Goal: Task Accomplishment & Management: Use online tool/utility

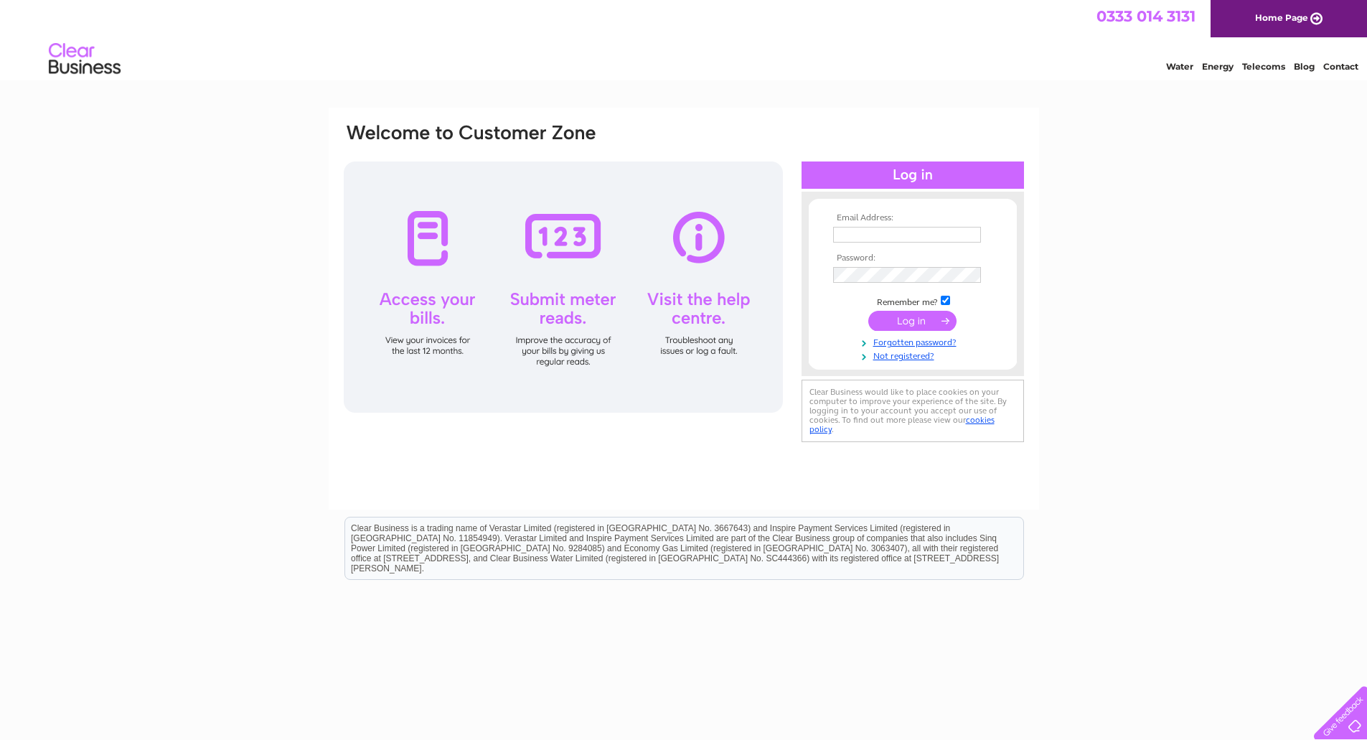
type input "bill@samproperties.co.uk"
click at [927, 323] on input "submit" at bounding box center [912, 321] width 88 height 20
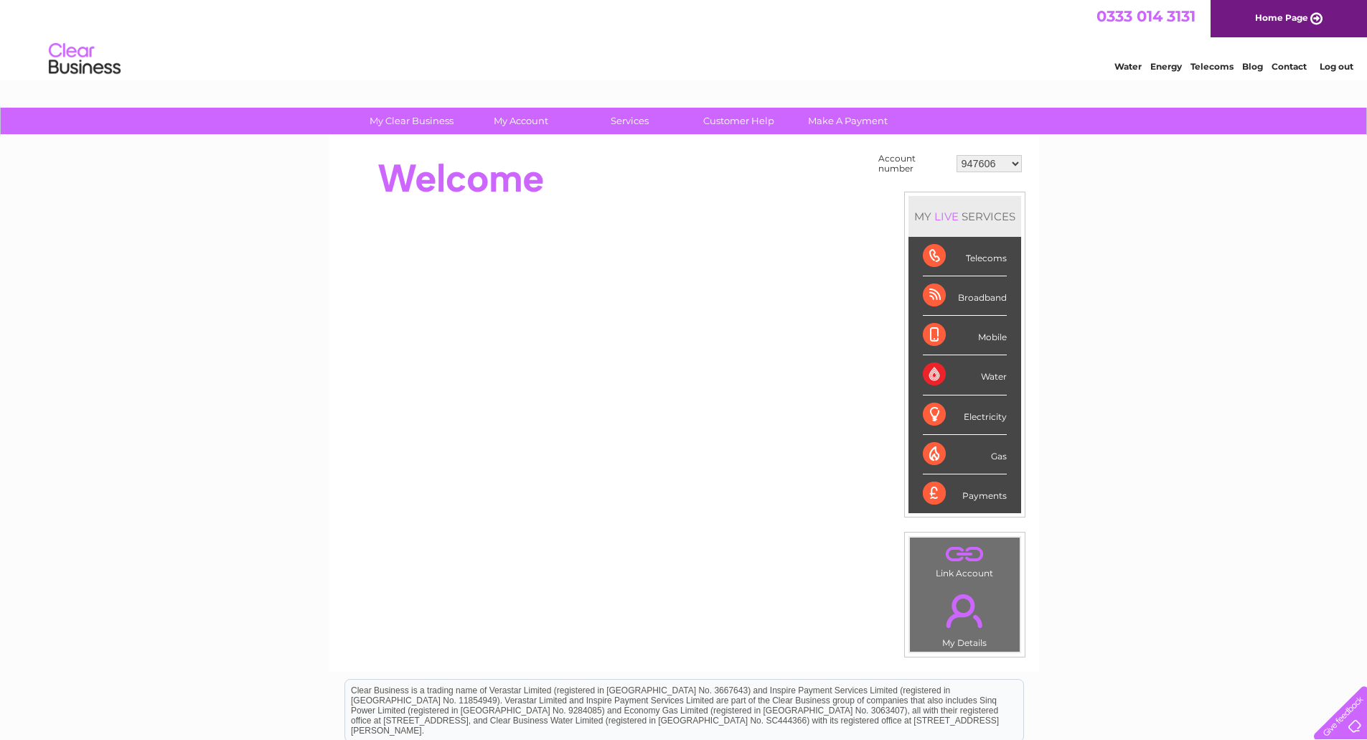
click at [1015, 163] on select "947606 995957 998503 998504 1090020 1090024 30300504" at bounding box center [988, 163] width 65 height 17
select select "998504"
click at [956, 155] on select "947606 995957 998503 998504 1090020 1090024 30300504" at bounding box center [988, 163] width 65 height 17
click at [1010, 159] on select "947606 995957 998503 998504 1090020 1090024 30300504" at bounding box center [988, 163] width 65 height 17
select select "998503"
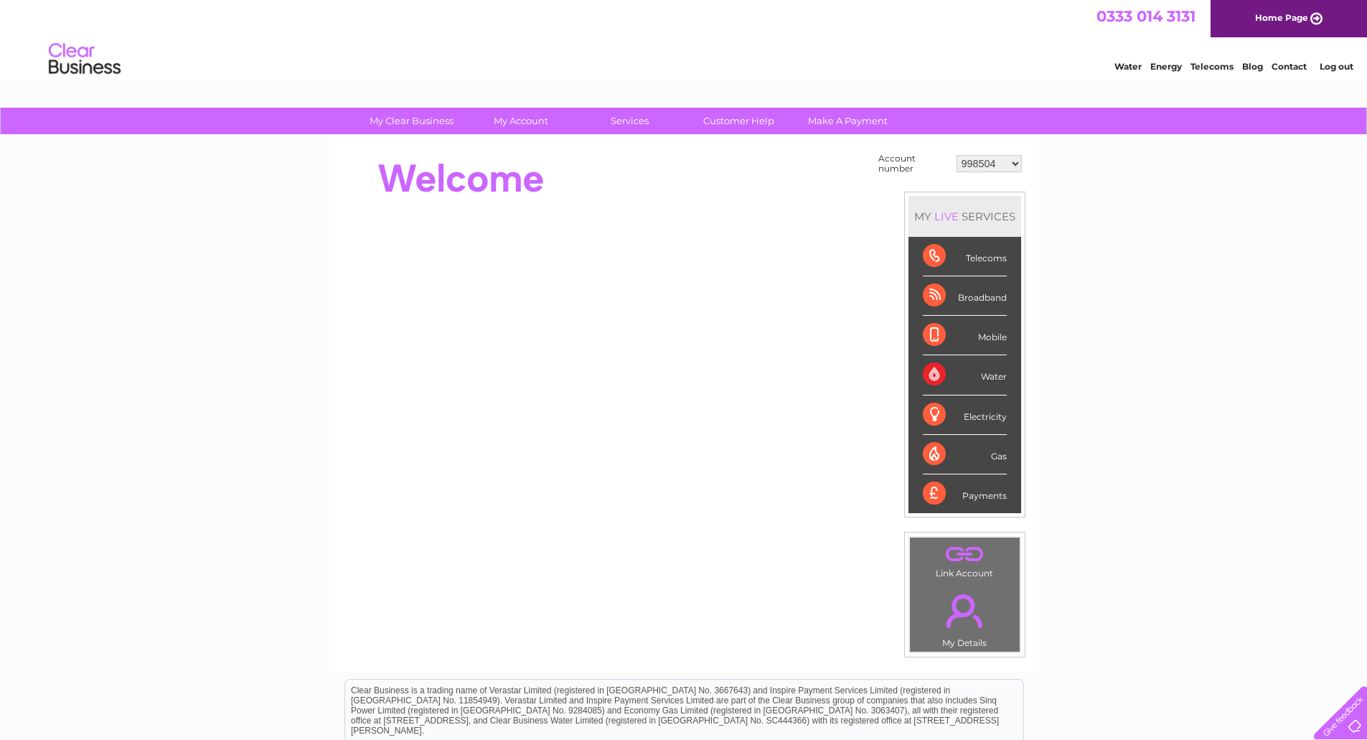
click at [956, 155] on select "947606 995957 998503 998504 1090020 1090024 30300504" at bounding box center [988, 163] width 65 height 17
click at [991, 166] on select "947606 995957 998503 998504 1090020 1090024 30300504" at bounding box center [988, 163] width 65 height 17
select select "995957"
click at [956, 155] on select "947606 995957 998503 998504 1090020 1090024 30300504" at bounding box center [988, 163] width 65 height 17
click at [1015, 164] on select "947606 995957 998503 998504 1090020 1090024 30300504" at bounding box center [988, 163] width 65 height 17
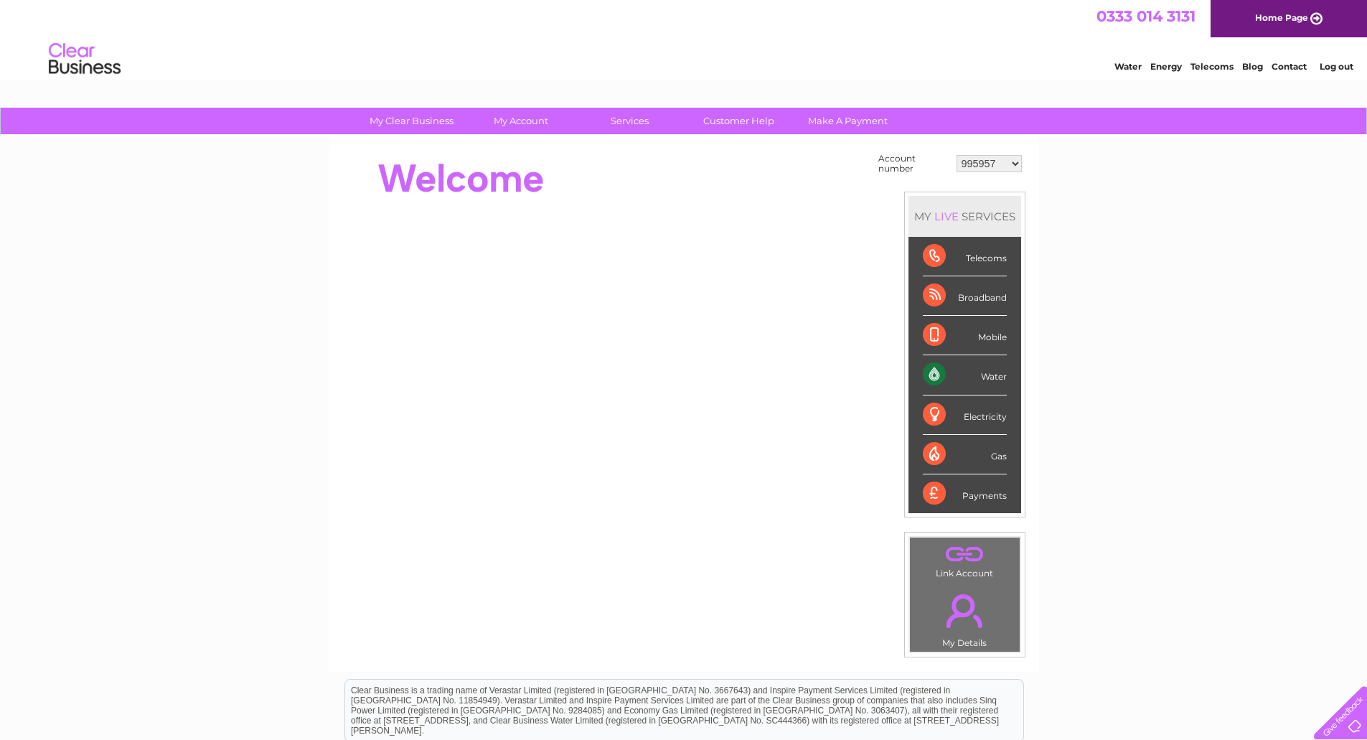
select select "1090024"
click at [956, 155] on select "947606 995957 998503 998504 1090020 1090024 30300504" at bounding box center [988, 163] width 65 height 17
click at [1003, 161] on select "947606 995957 998503 998504 1090020 1090024 30300504" at bounding box center [988, 163] width 65 height 17
select select "1090020"
click at [956, 155] on select "947606 995957 998503 998504 1090020 1090024 30300504" at bounding box center [988, 163] width 65 height 17
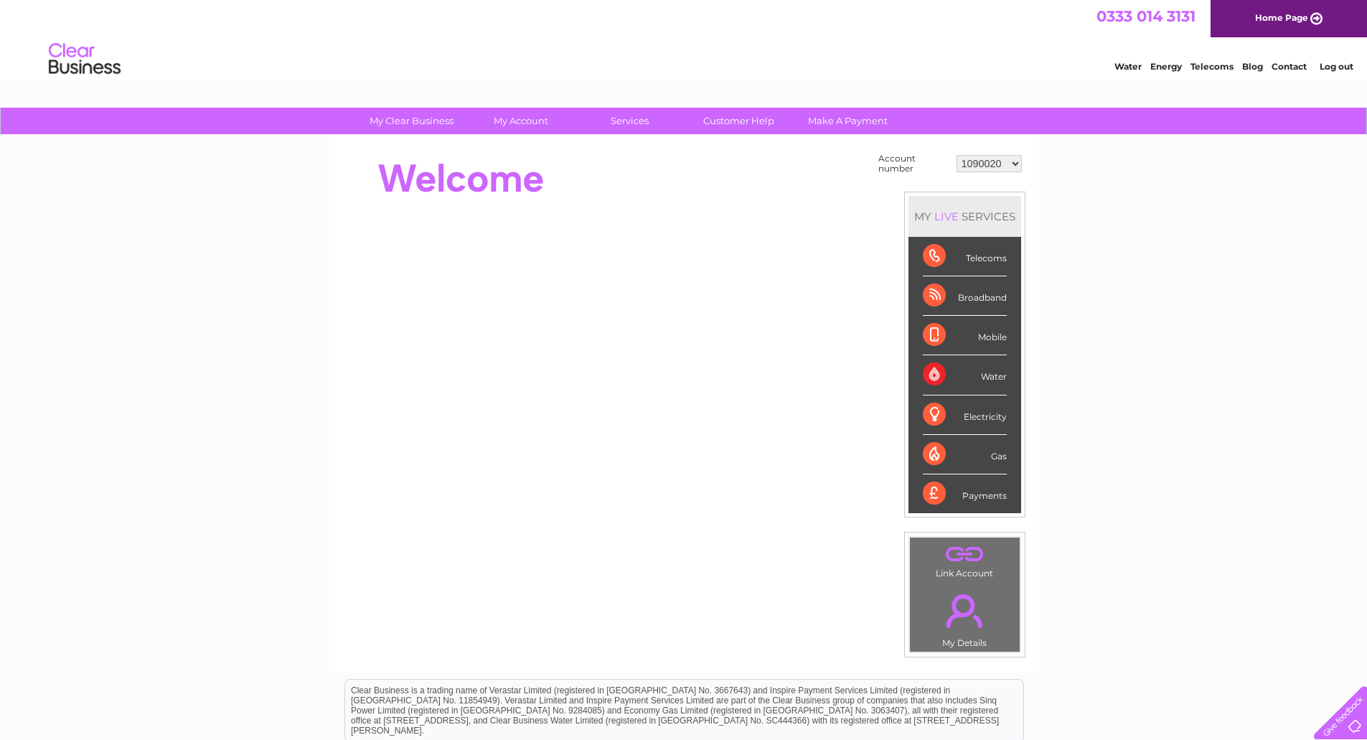
click at [1025, 159] on td "947606 995957 998503 998504 1090020 1090024 30300504" at bounding box center [989, 163] width 72 height 27
click at [1011, 164] on select "947606 995957 998503 998504 1090020 1090024 30300504" at bounding box center [988, 163] width 65 height 17
select select "30300504"
click at [956, 155] on select "947606 995957 998503 998504 1090020 1090024 30300504" at bounding box center [988, 163] width 65 height 17
click at [990, 164] on select "947606 995957 998503 998504 1090020 1090024 30300504" at bounding box center [988, 163] width 65 height 17
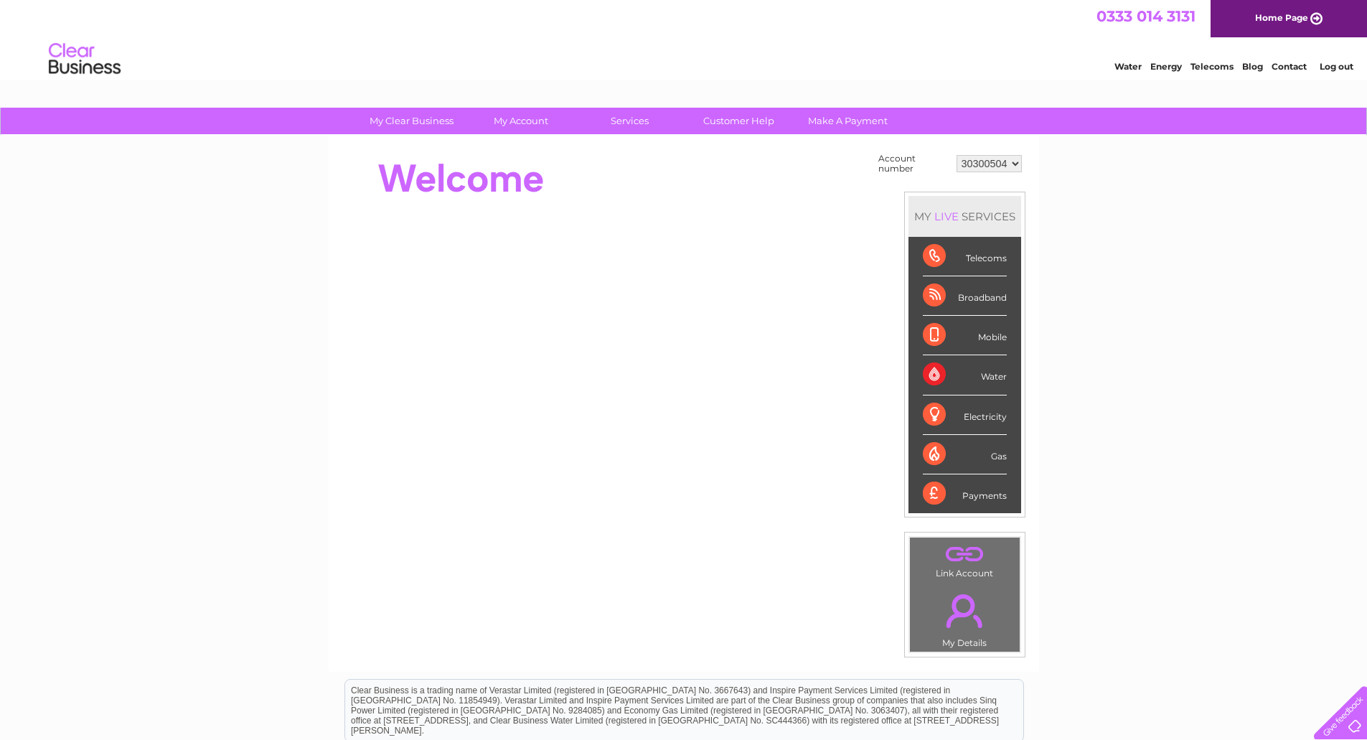
click at [999, 164] on select "947606 995957 998503 998504 1090020 1090024 30300504" at bounding box center [988, 163] width 65 height 17
select select "947606"
click at [956, 155] on select "947606 995957 998503 998504 1090020 1090024 30300504" at bounding box center [988, 163] width 65 height 17
click at [1005, 166] on select "947606 995957 998503 998504 1090020 1090024 30300504" at bounding box center [988, 163] width 65 height 17
select select "995957"
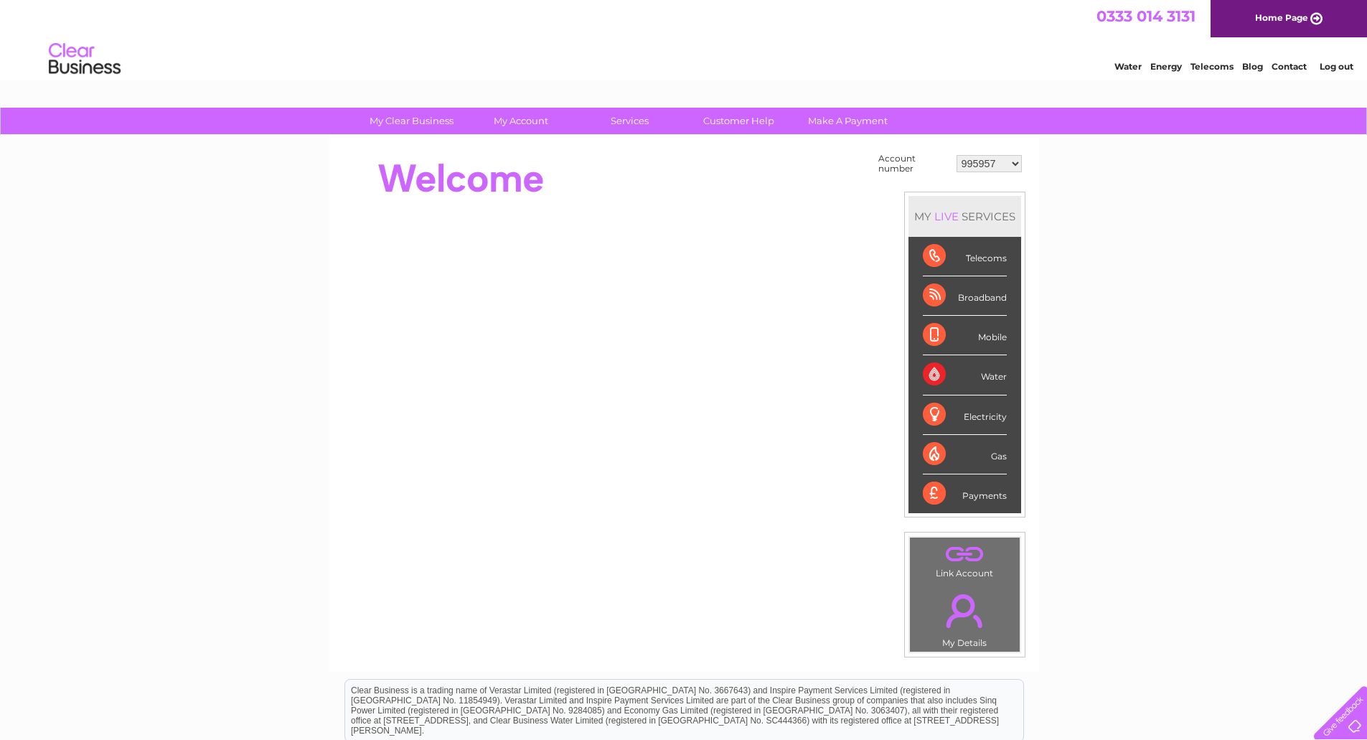
click at [956, 155] on select "947606 995957 998503 998504 1090020 1090024 30300504" at bounding box center [988, 163] width 65 height 17
click at [979, 165] on select "947606 995957 998503 998504 1090020 1090024 30300504" at bounding box center [988, 163] width 65 height 17
select select "998503"
click at [956, 155] on select "947606 995957 998503 998504 1090020 1090024 30300504" at bounding box center [988, 163] width 65 height 17
click at [993, 164] on select "947606 995957 998503 998504 1090020 1090024 30300504" at bounding box center [988, 163] width 65 height 17
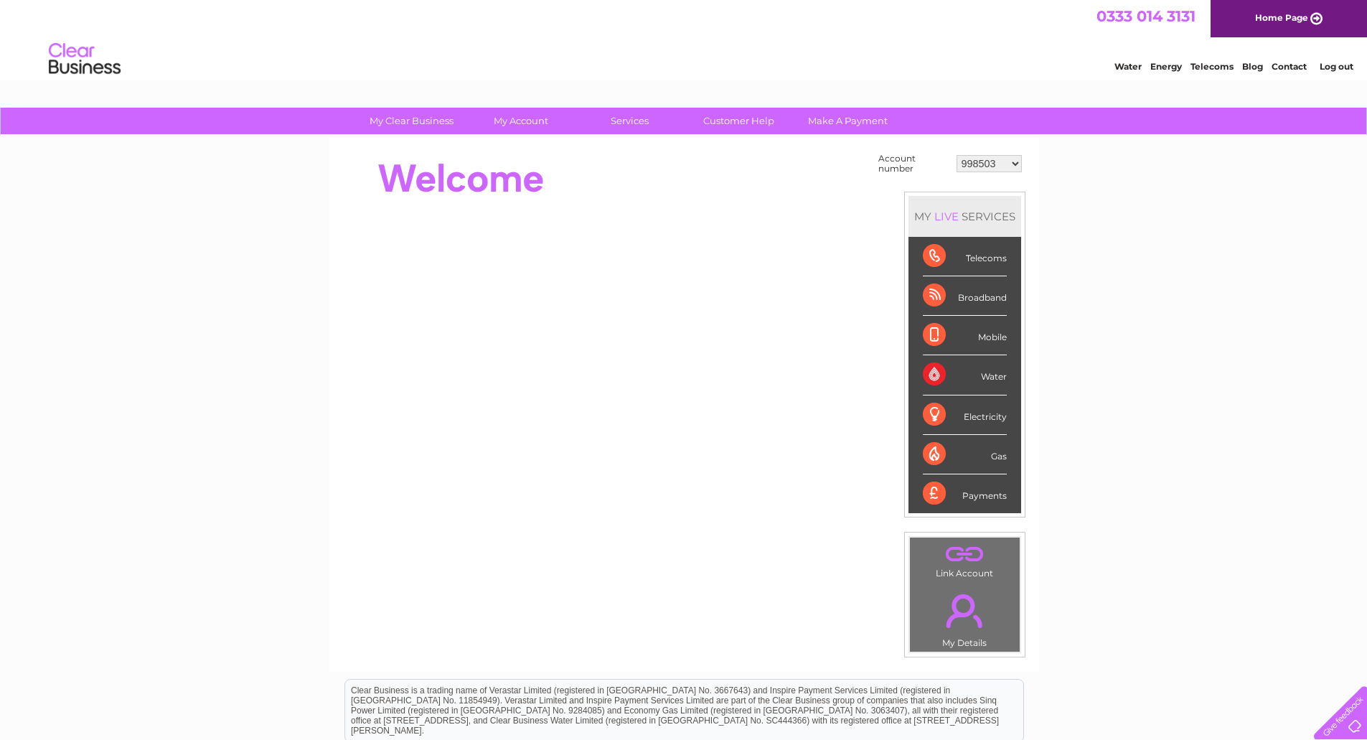
select select "998504"
click at [956, 155] on select "947606 995957 998503 998504 1090020 1090024 30300504" at bounding box center [988, 163] width 65 height 17
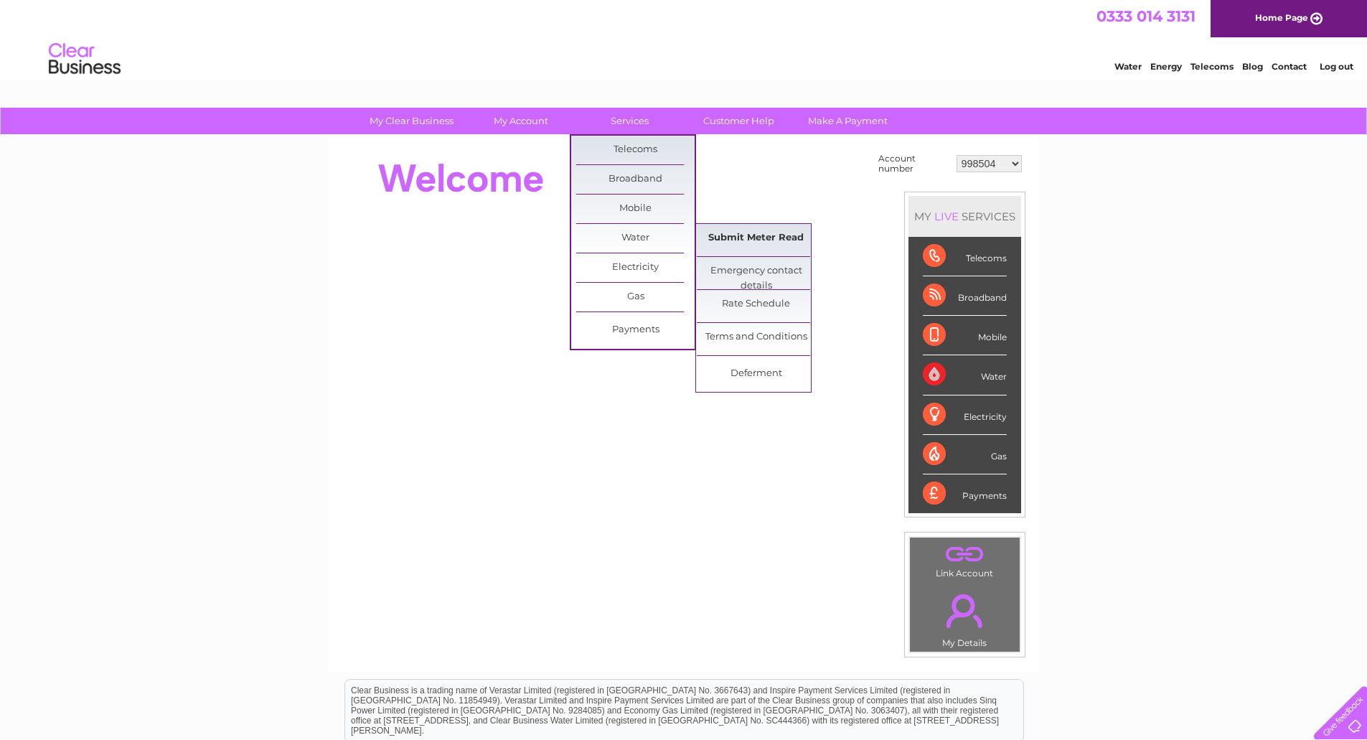
click at [720, 240] on link "Submit Meter Read" at bounding box center [756, 238] width 118 height 29
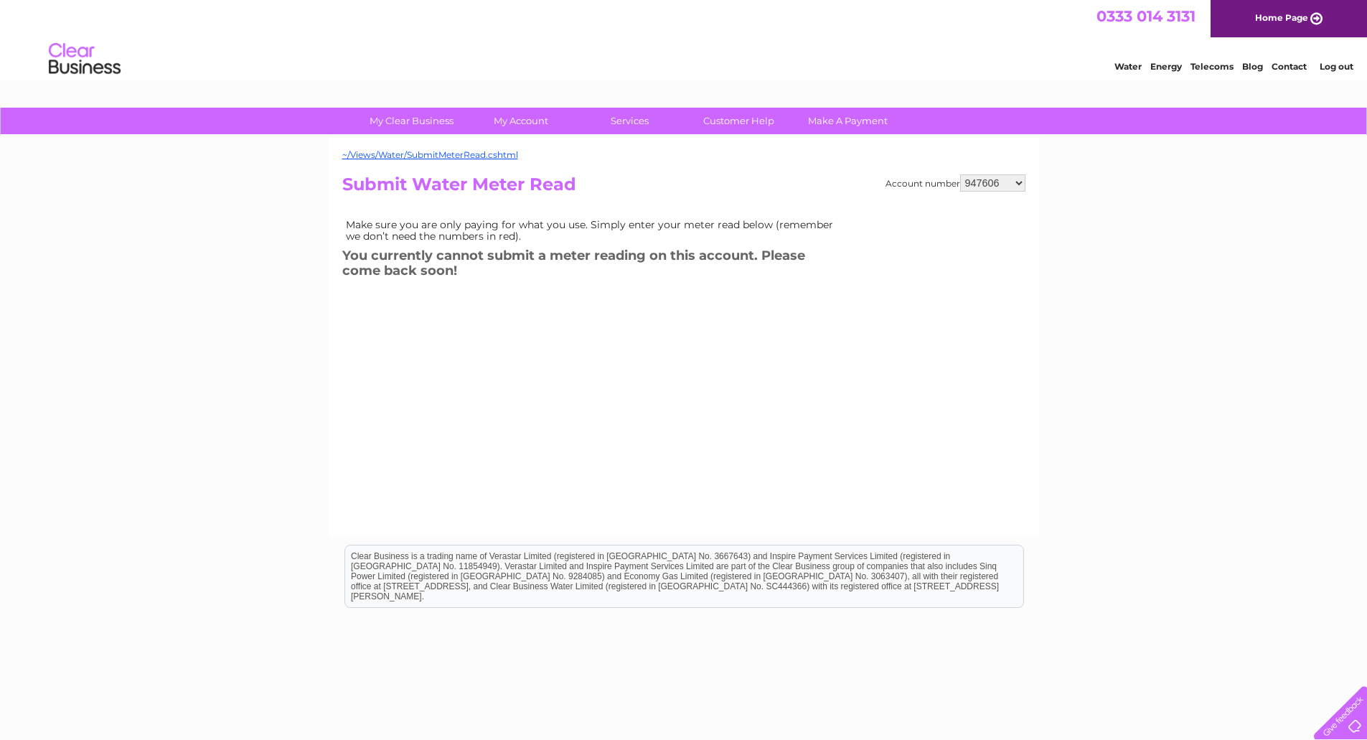
click at [1010, 181] on select "947606 995957 998503 998504 1090020 1090024 30300504" at bounding box center [992, 182] width 65 height 17
select select "995957"
click at [960, 174] on select "947606 995957 998503 998504 1090020 1090024 30300504" at bounding box center [992, 182] width 65 height 17
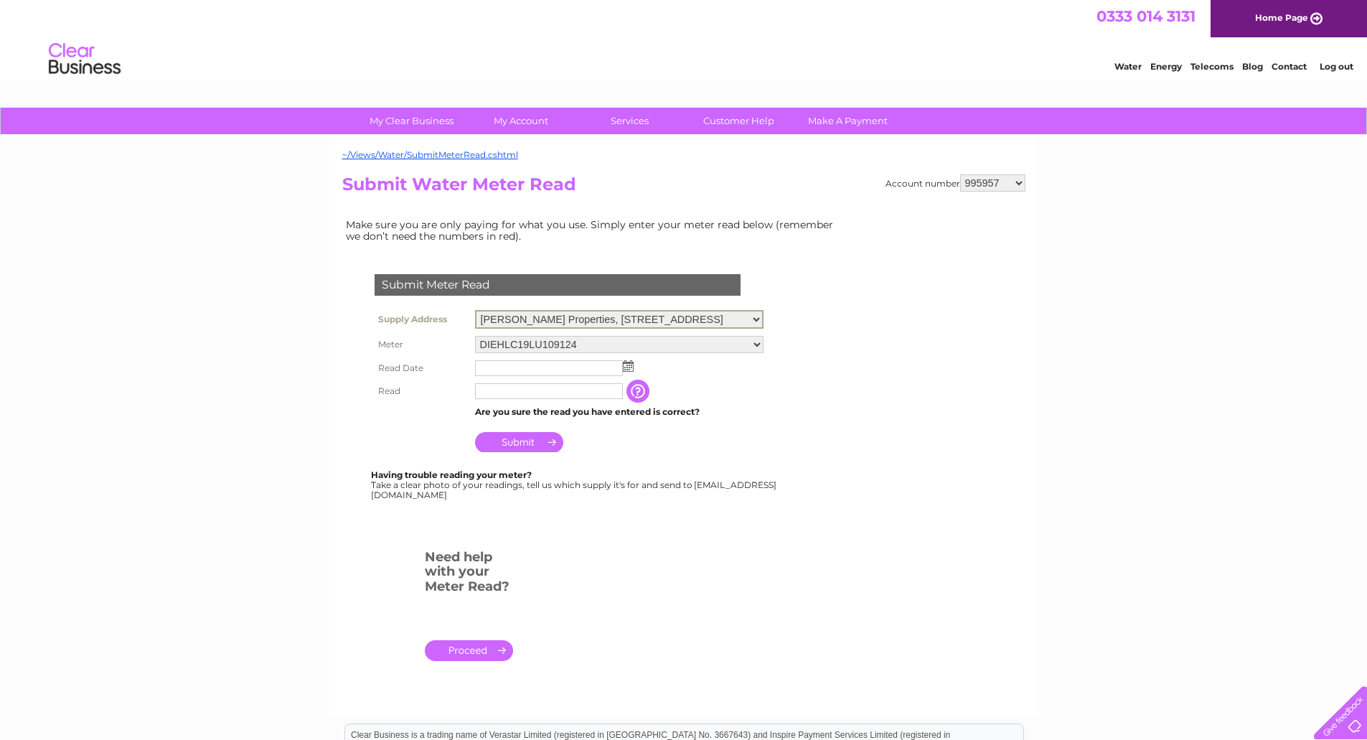
click at [763, 320] on select "[PERSON_NAME] Properties, [STREET_ADDRESS]" at bounding box center [619, 319] width 288 height 19
click at [781, 405] on form "Submit Meter Read Supply Address [PERSON_NAME] Properties, [STREET_ADDRESS] Met…" at bounding box center [593, 473] width 502 height 456
click at [1278, 23] on link "Home Page" at bounding box center [1289, 18] width 156 height 37
